Goal: Information Seeking & Learning: Learn about a topic

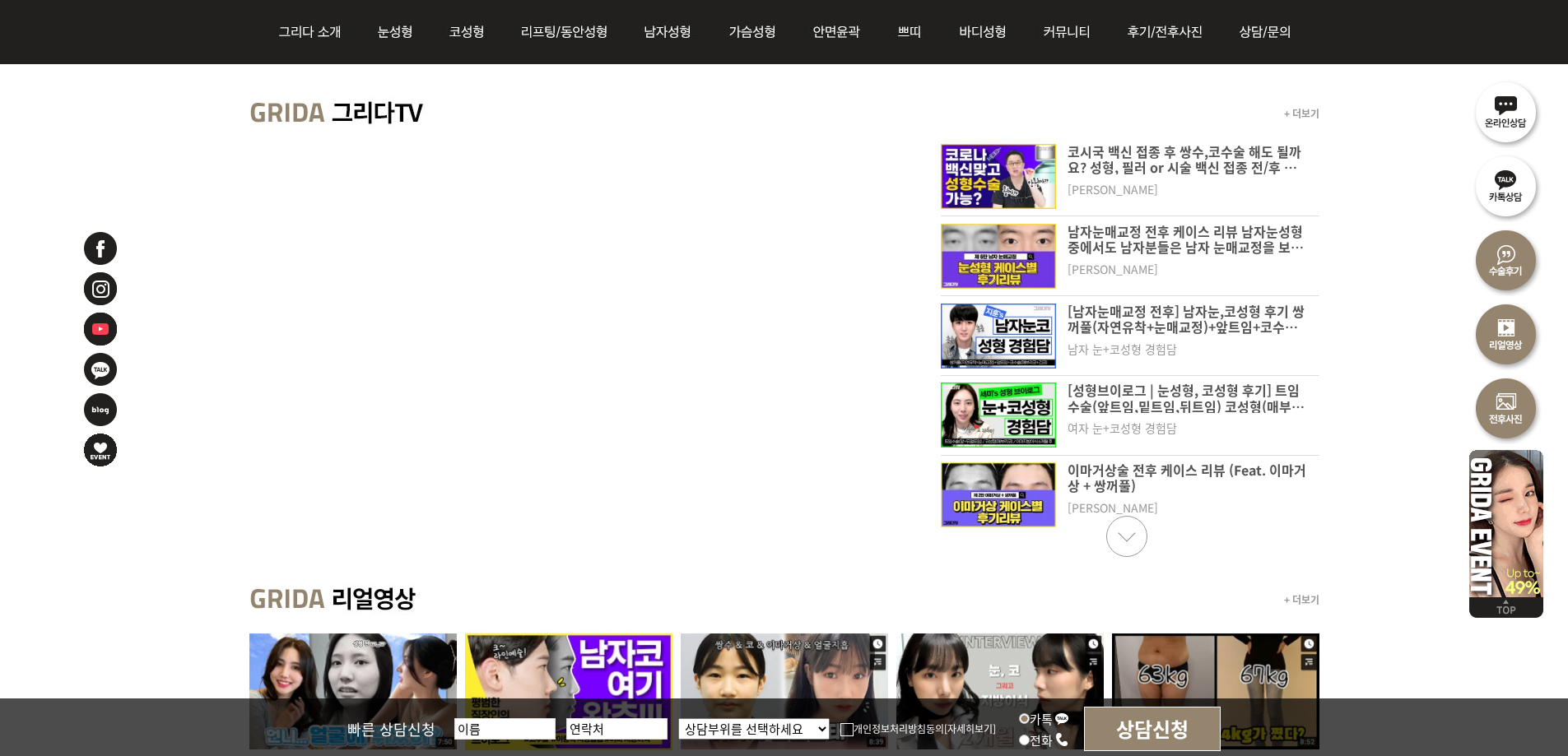
scroll to position [741, 0]
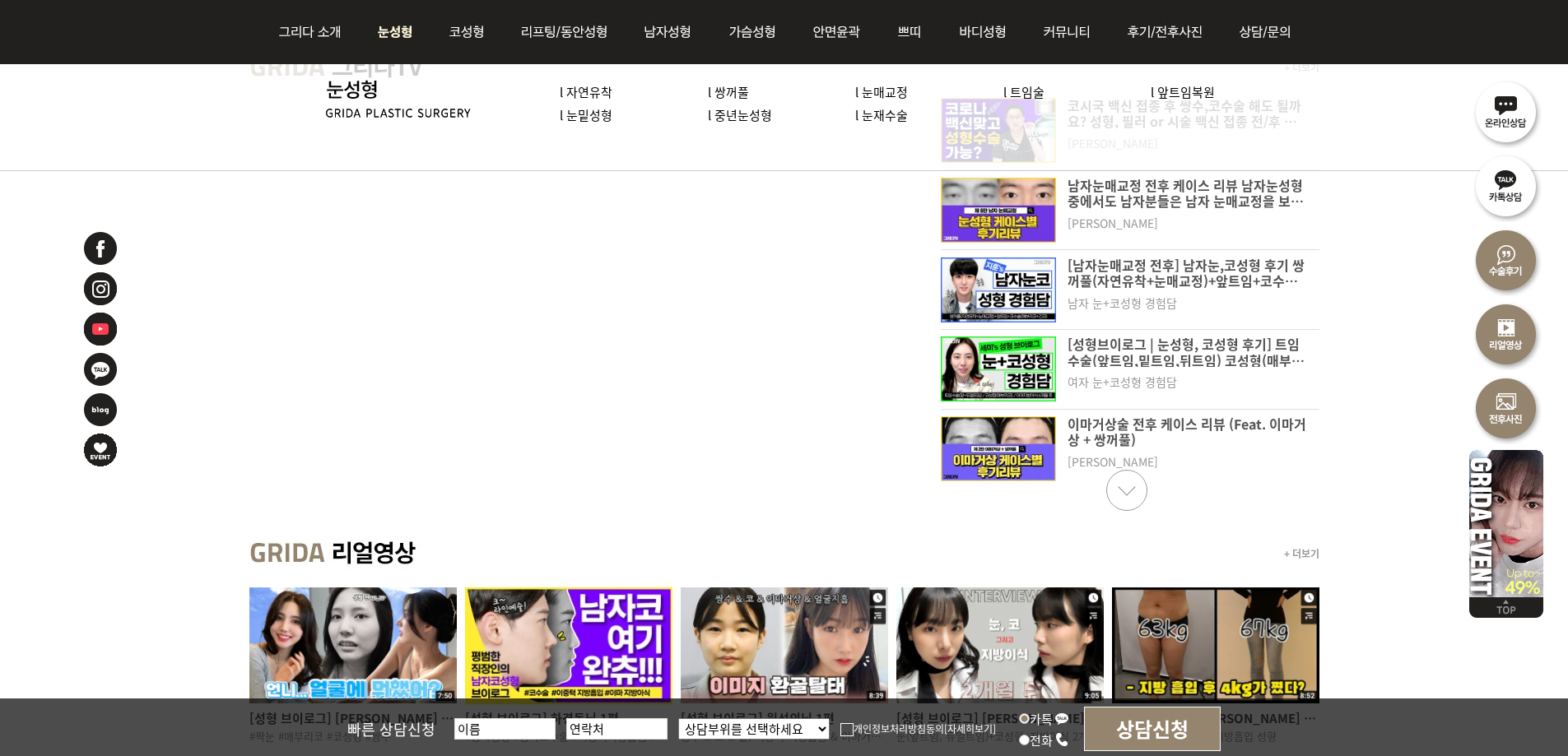
click at [392, 26] on img at bounding box center [395, 31] width 73 height 64
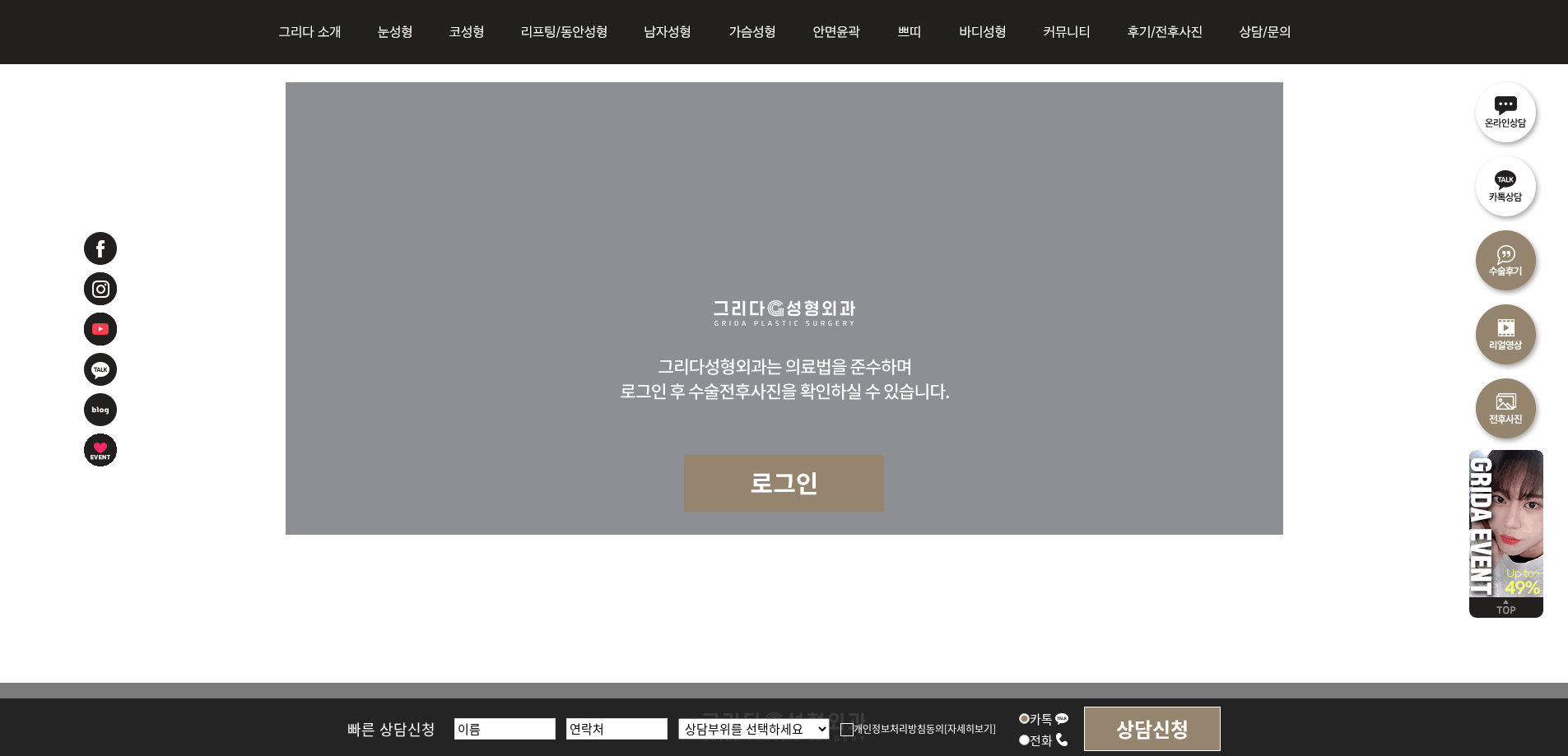
scroll to position [7984, 0]
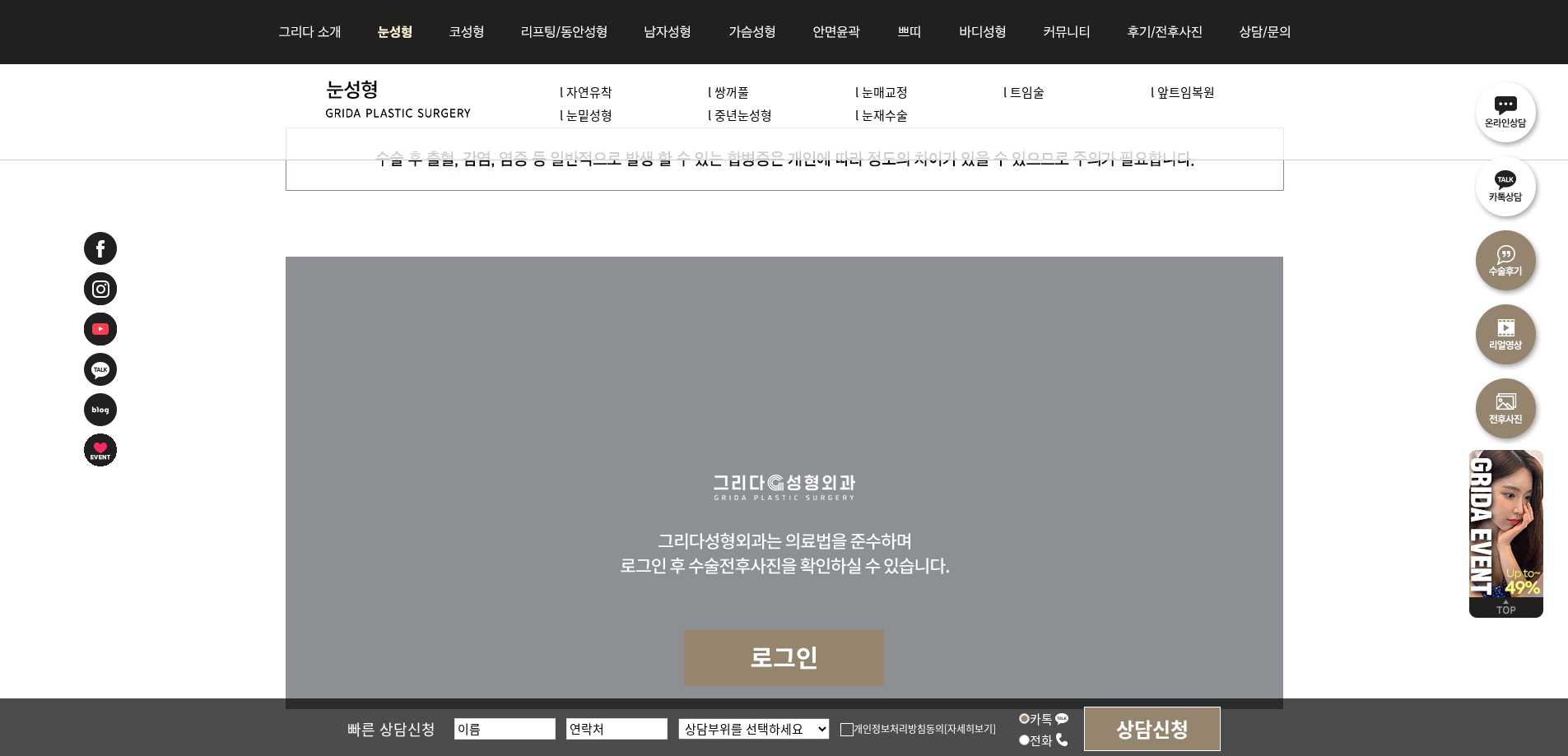
click at [394, 26] on img at bounding box center [395, 31] width 73 height 64
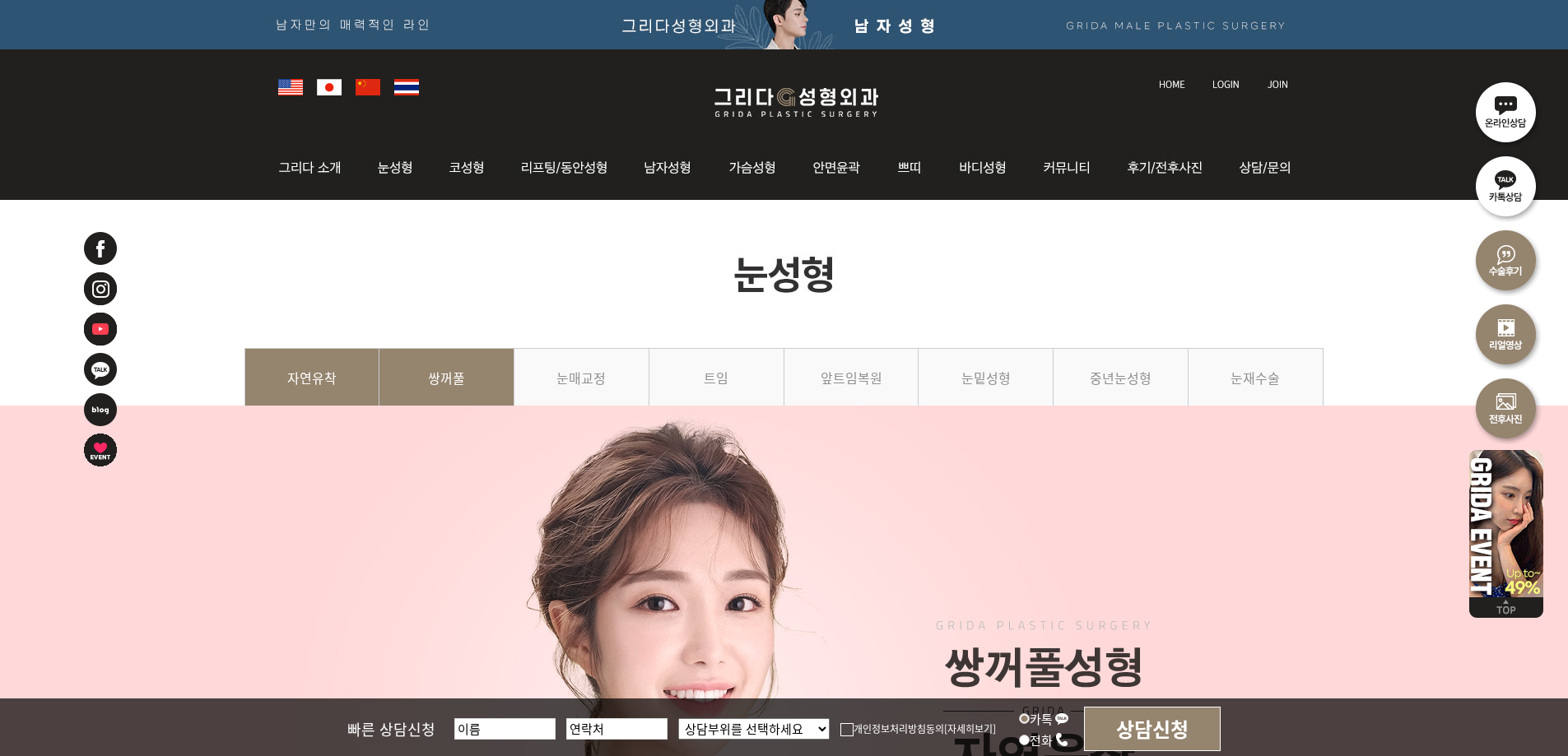
click at [442, 391] on link "쌍꺼풀" at bounding box center [447, 385] width 135 height 75
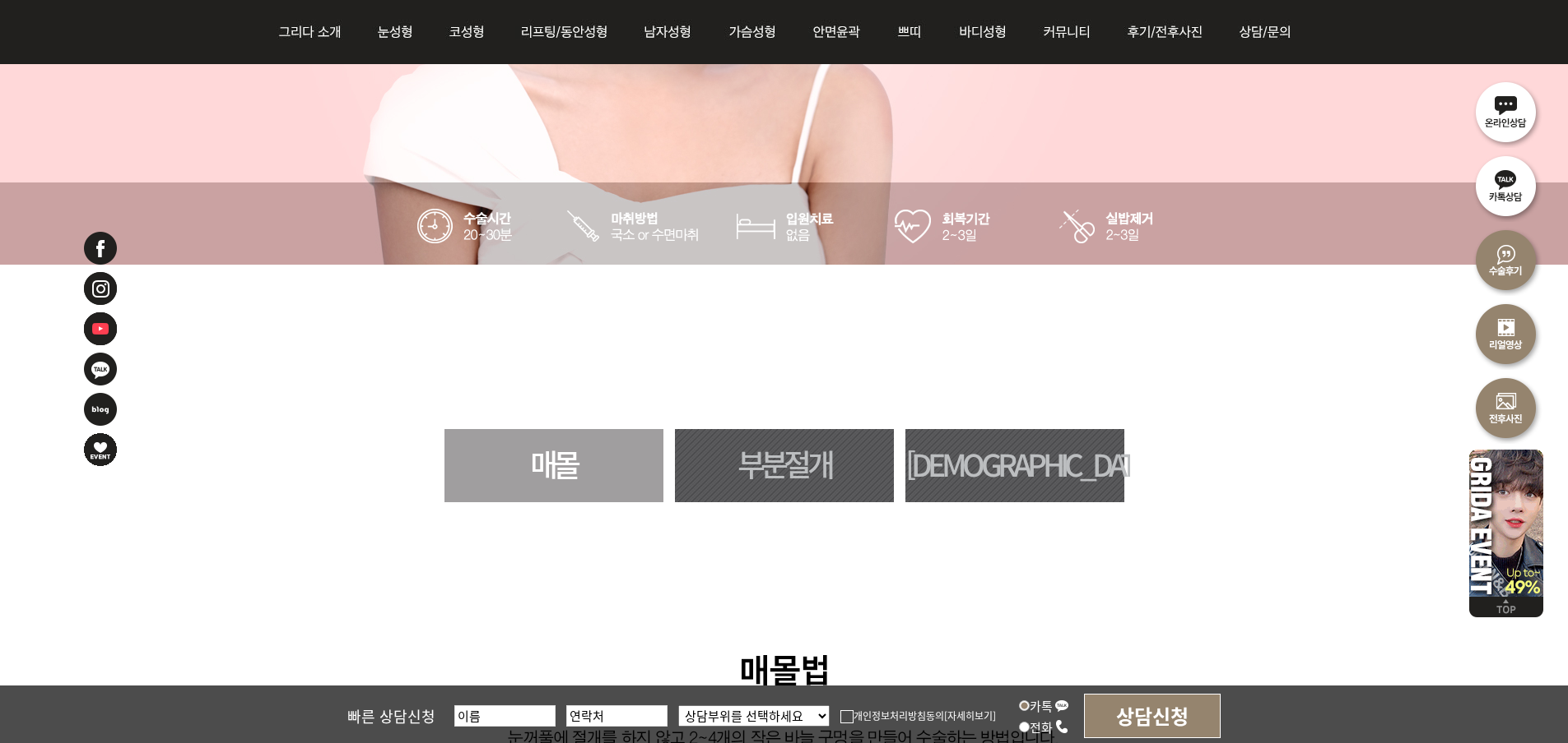
scroll to position [828, 0]
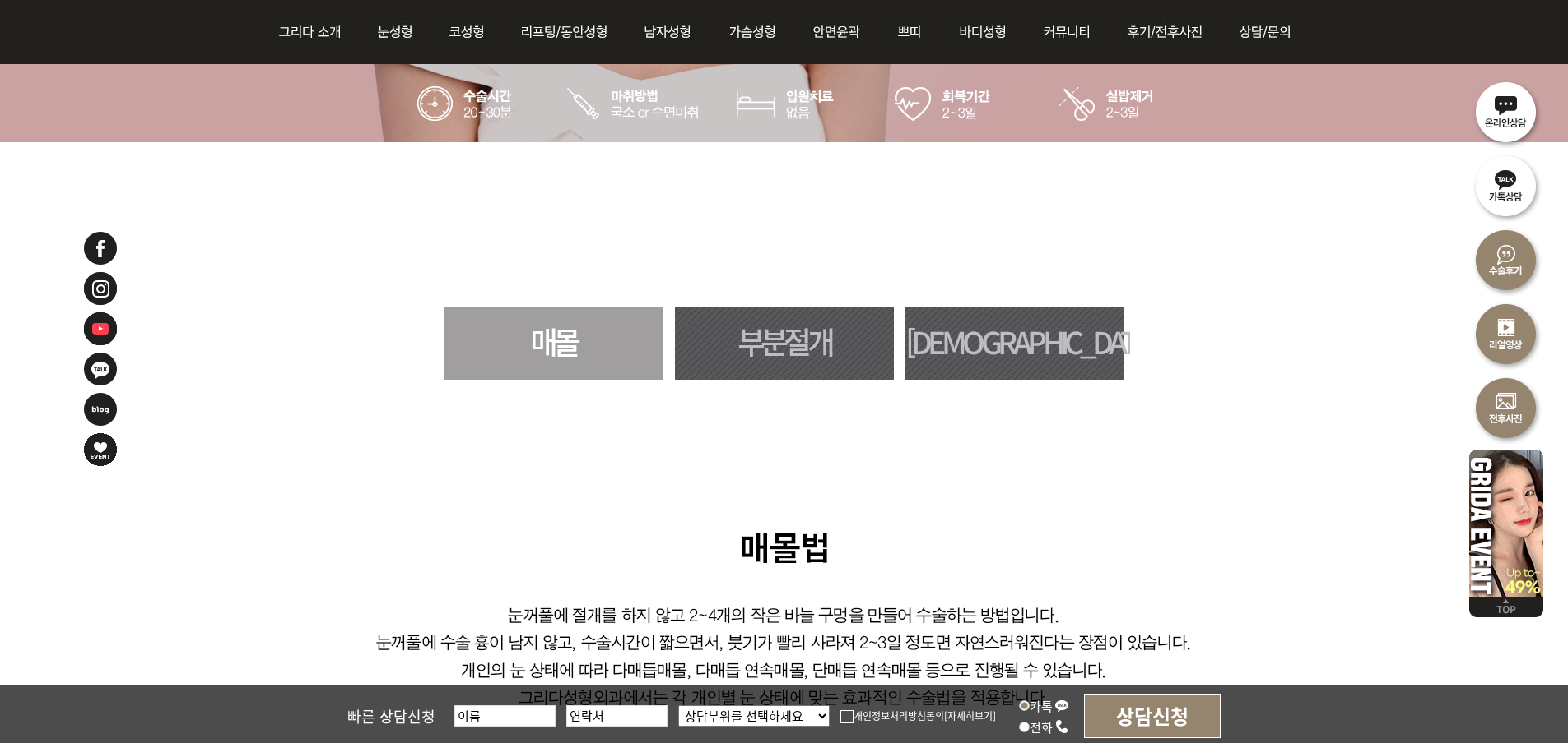
click at [789, 324] on link "부분절개" at bounding box center [784, 343] width 219 height 73
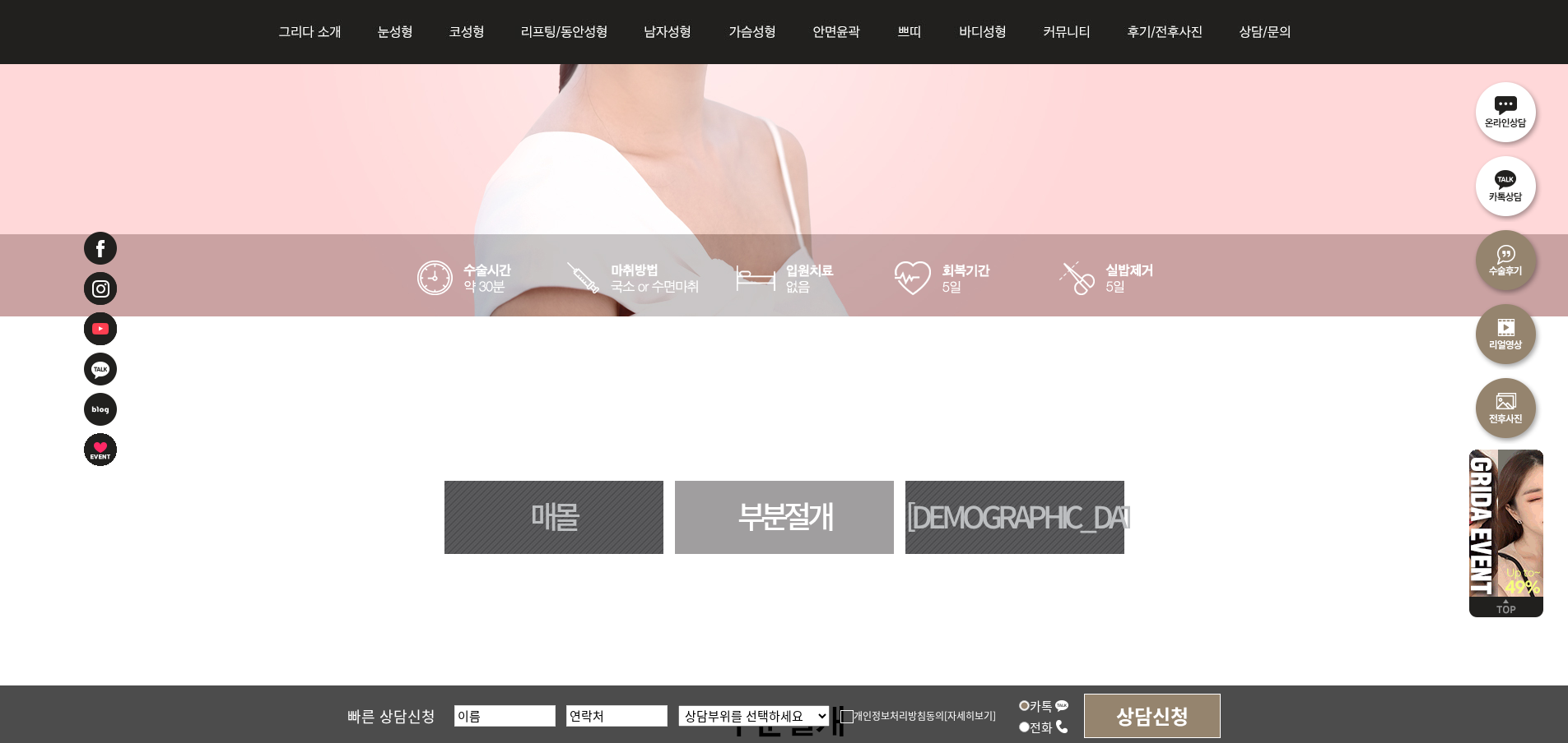
scroll to position [641, 0]
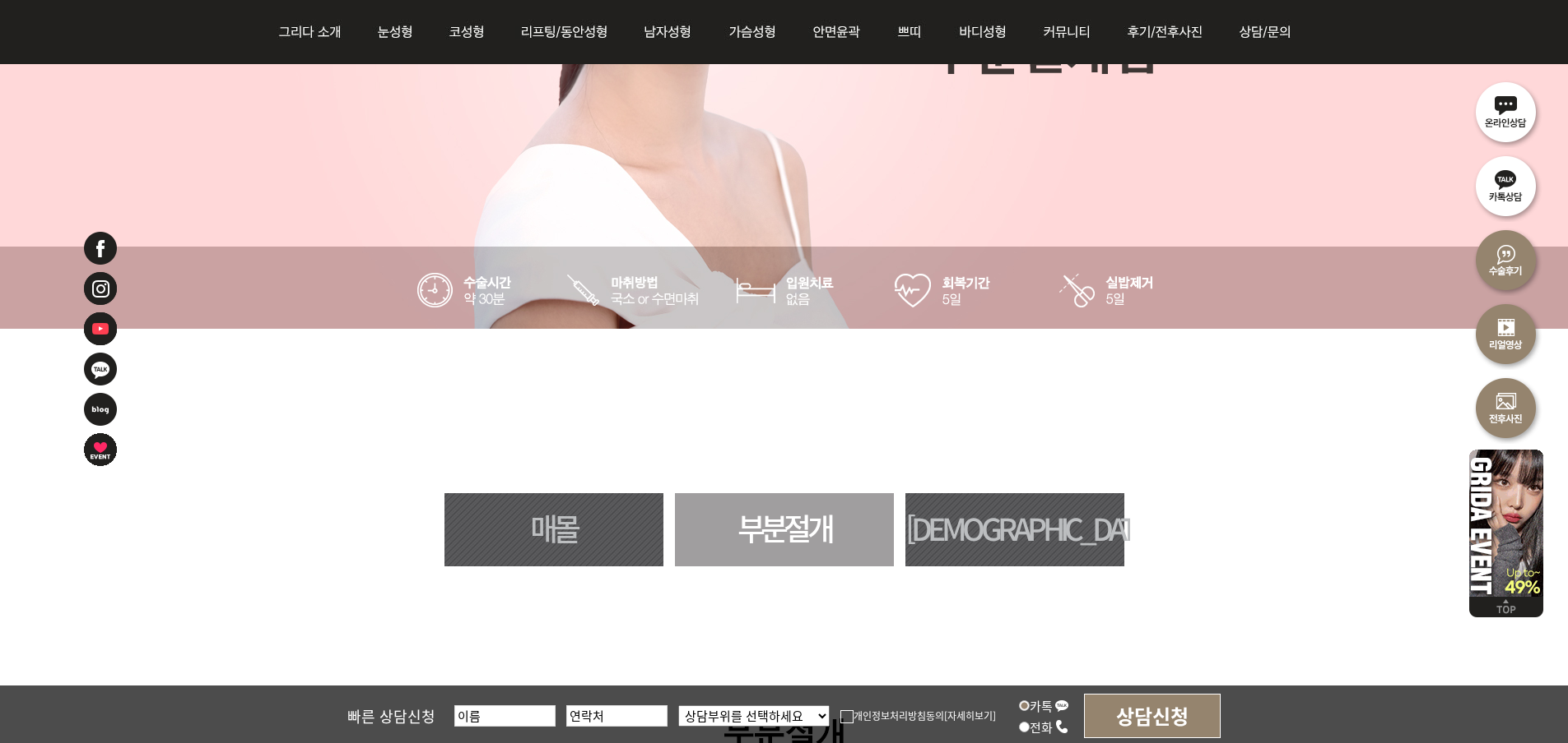
click at [1029, 502] on link "[DEMOGRAPHIC_DATA]" at bounding box center [1015, 530] width 219 height 73
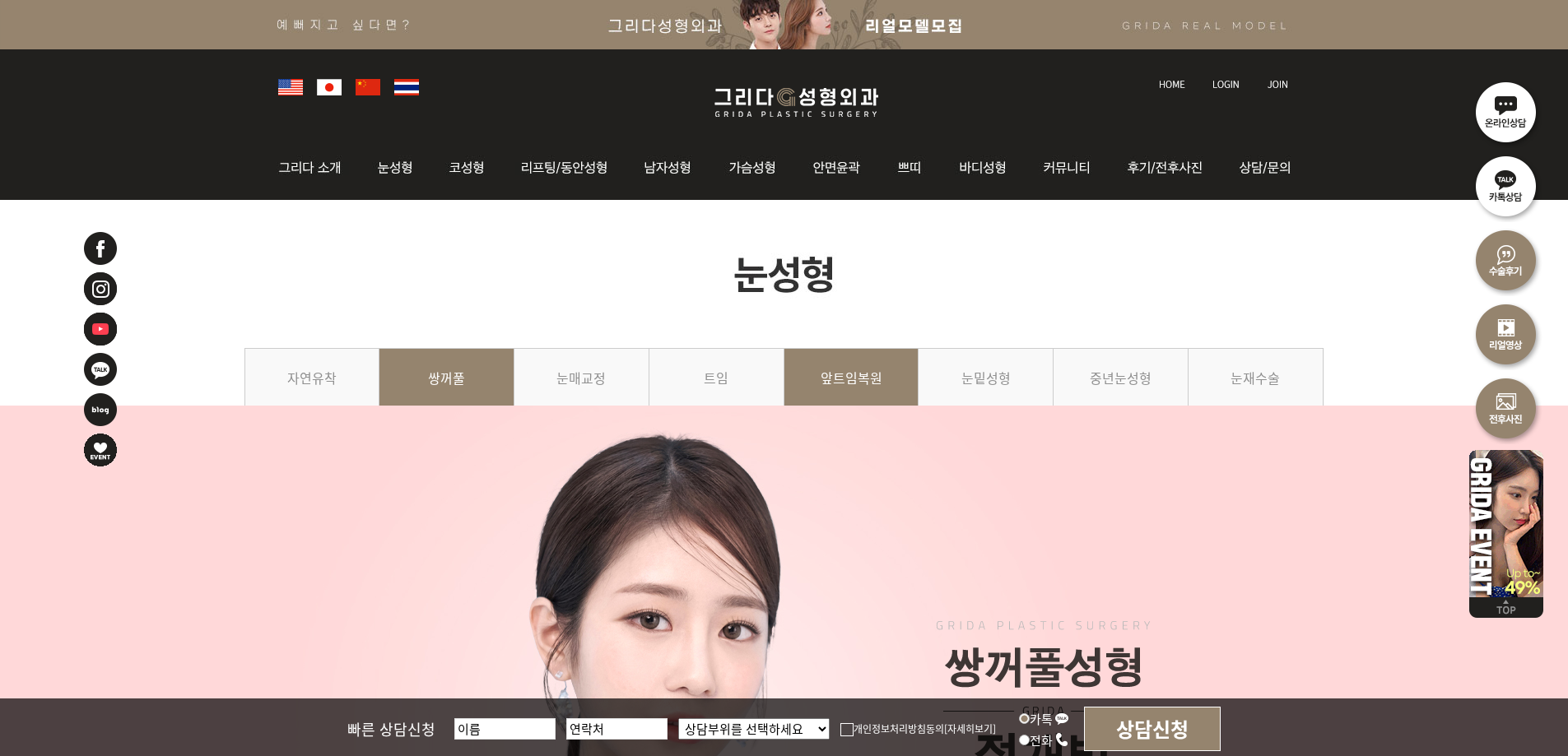
click at [900, 376] on link "앞트임복원" at bounding box center [852, 385] width 135 height 75
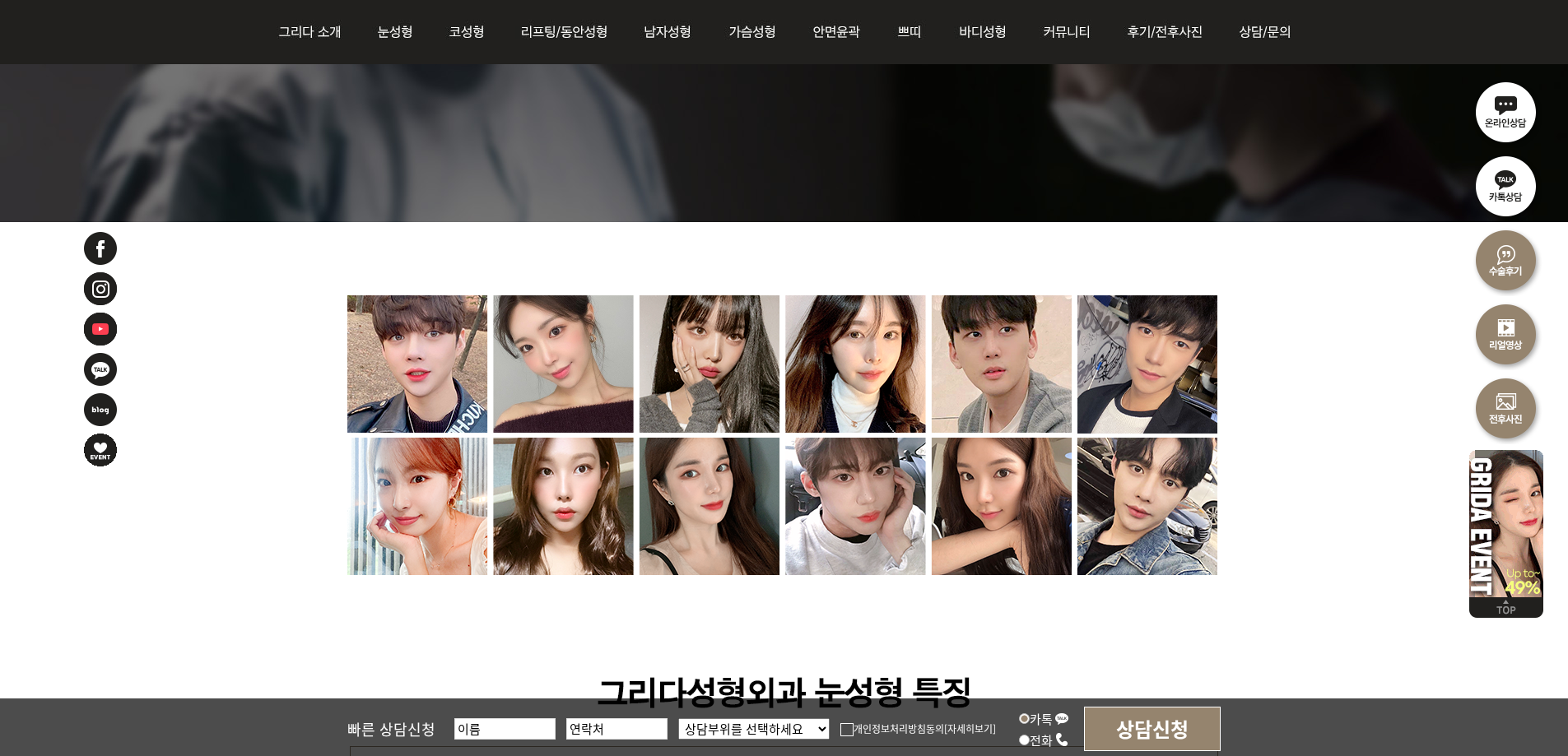
scroll to position [6256, 0]
